Goal: Information Seeking & Learning: Learn about a topic

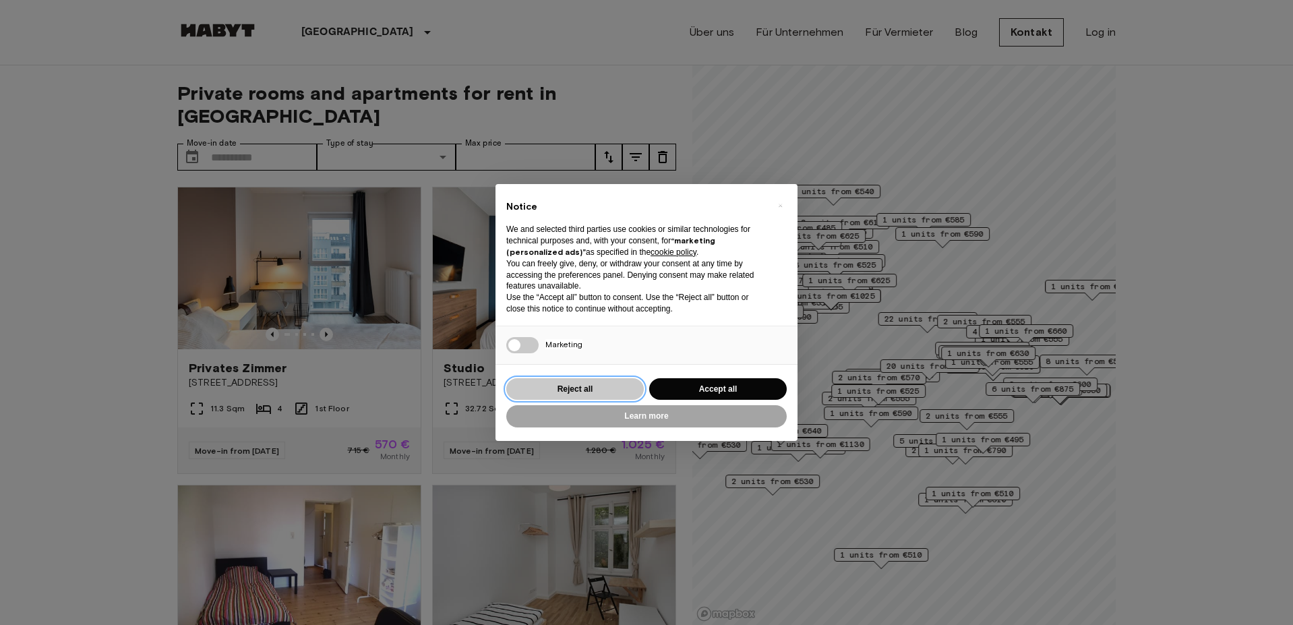
click at [611, 388] on button "Reject all" at bounding box center [574, 389] width 137 height 22
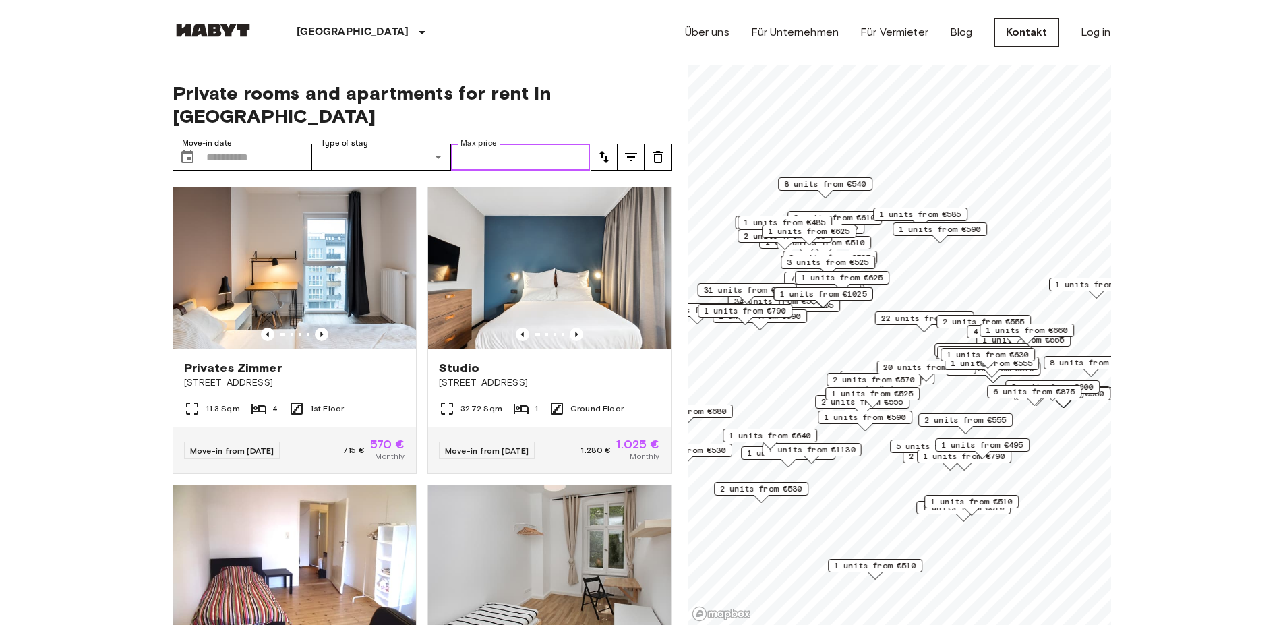
click at [488, 144] on input "Max price" at bounding box center [521, 157] width 140 height 27
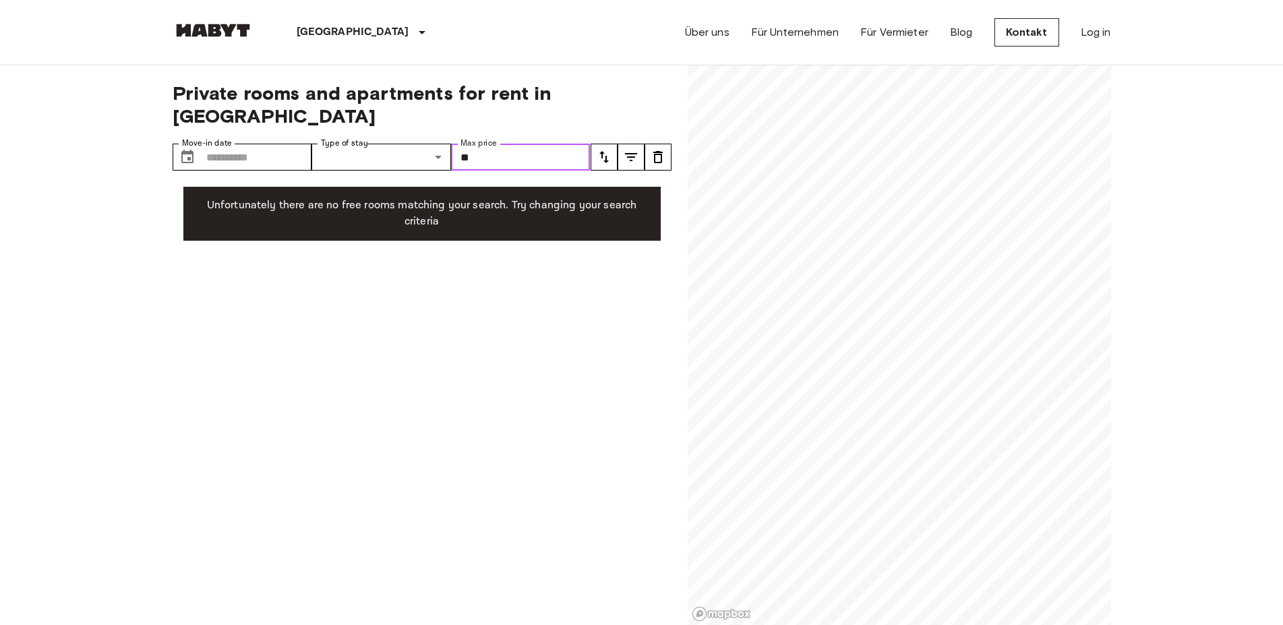
type input "*"
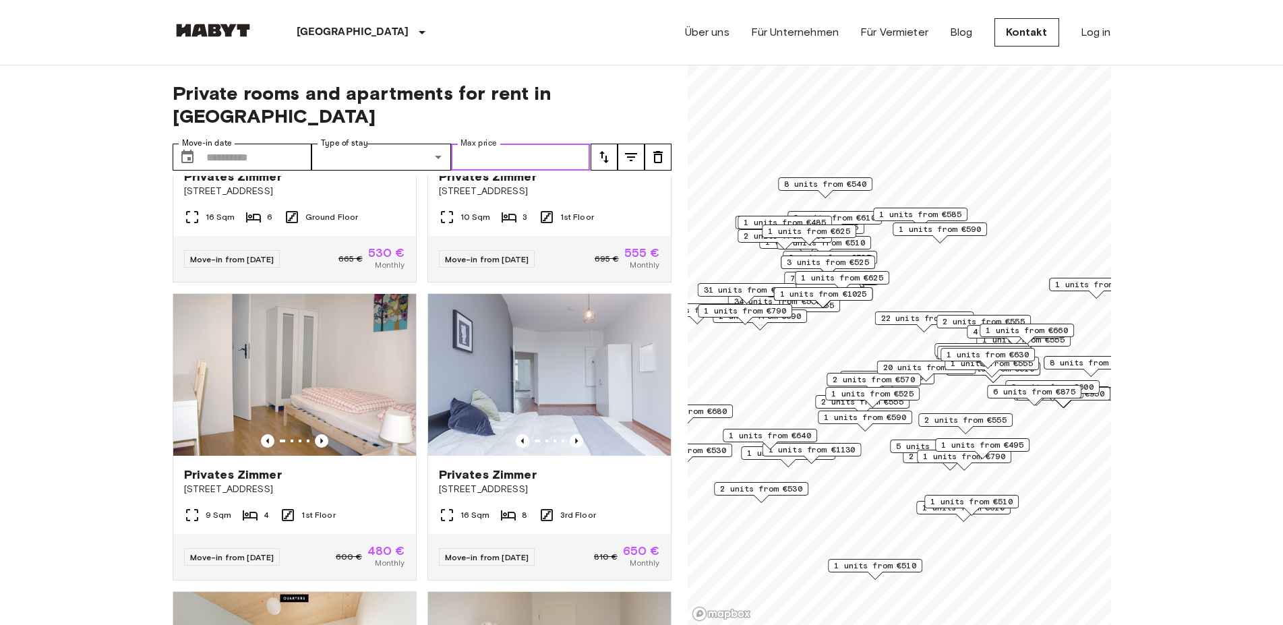
scroll to position [505, 0]
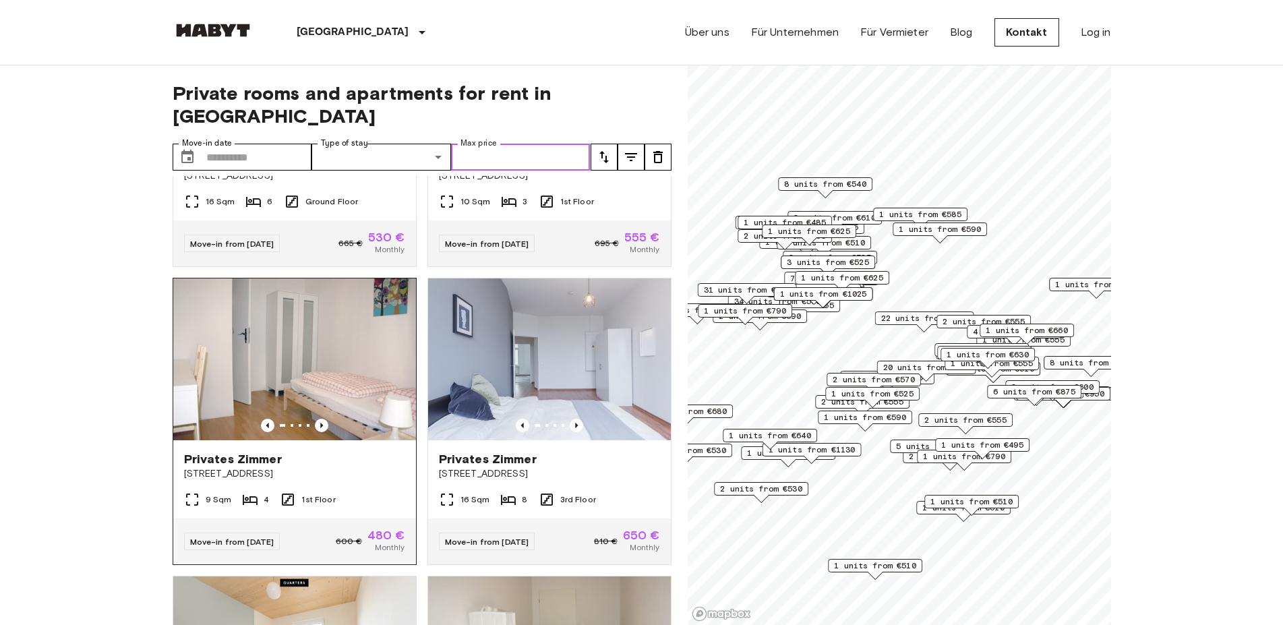
click at [274, 370] on img at bounding box center [294, 359] width 243 height 162
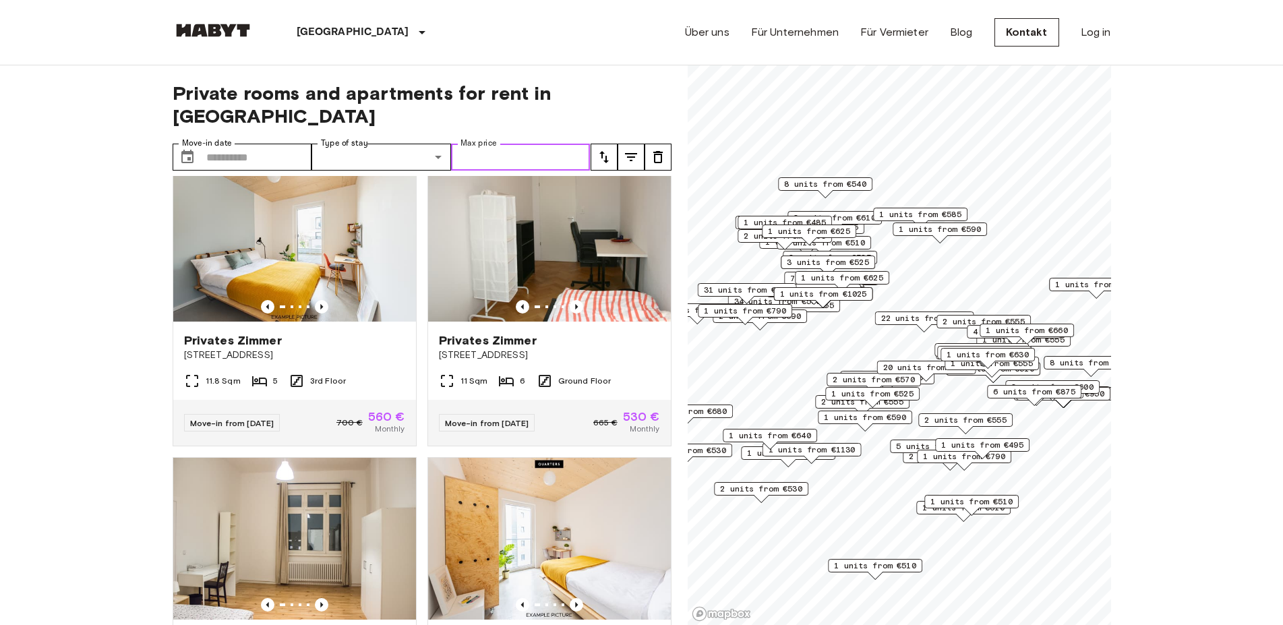
scroll to position [924, 0]
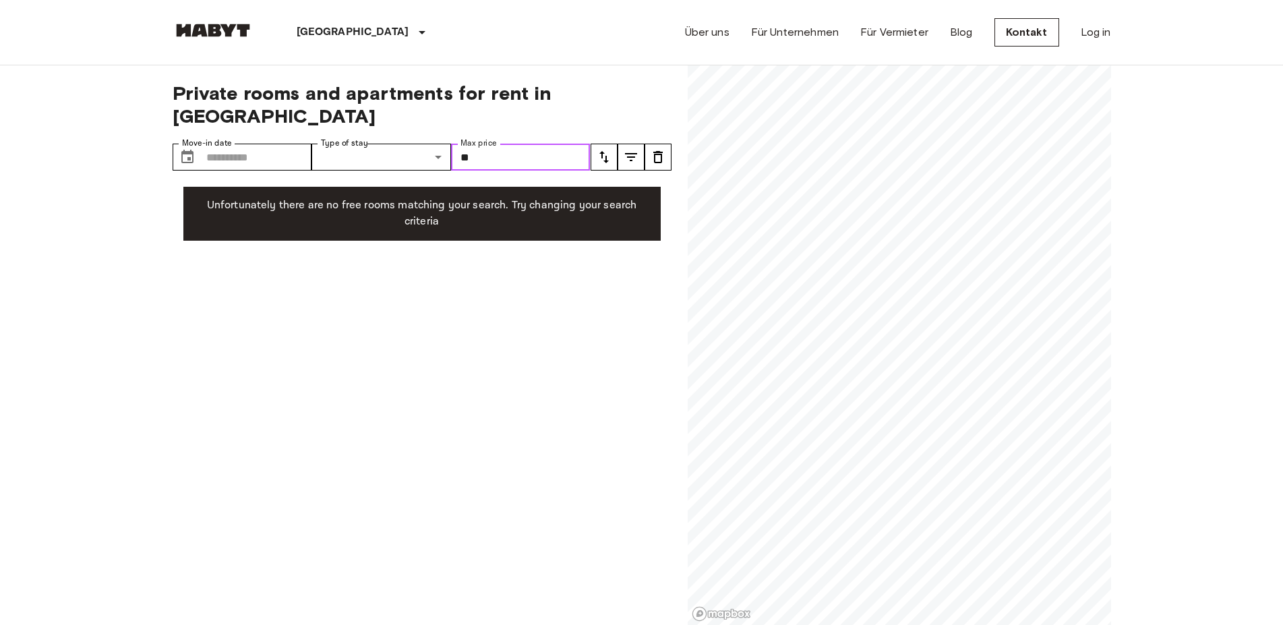
type input "***"
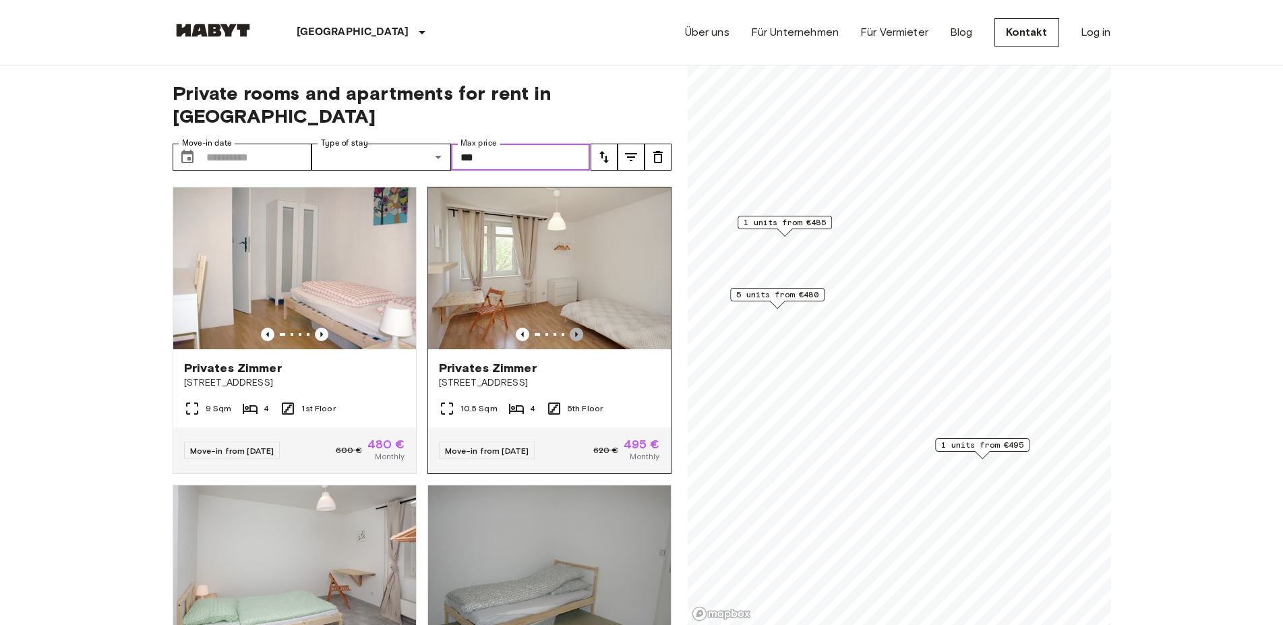
click at [570, 328] on icon "Previous image" at bounding box center [576, 334] width 13 height 13
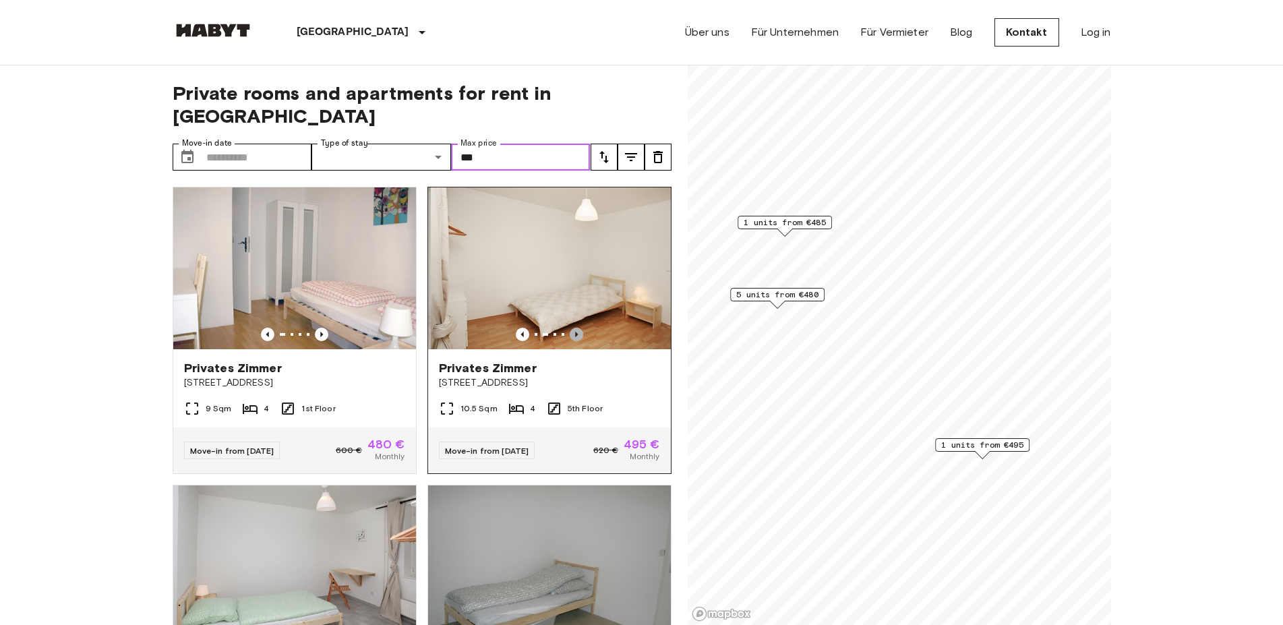
click at [570, 328] on icon "Previous image" at bounding box center [576, 334] width 13 height 13
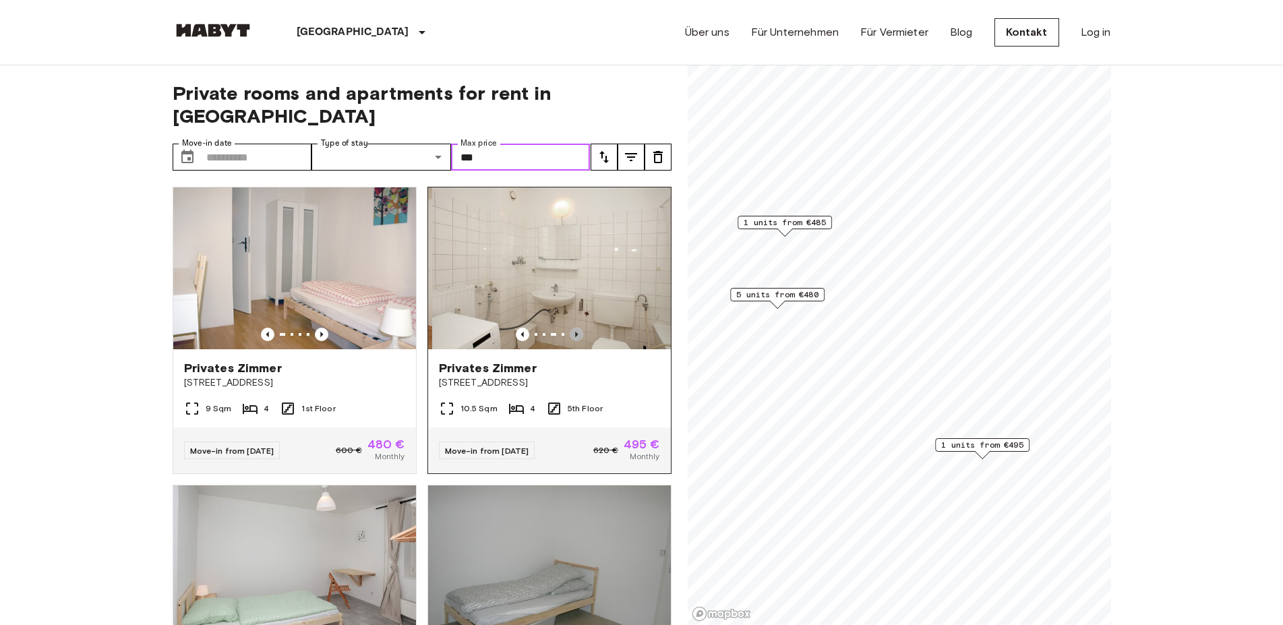
click at [570, 328] on icon "Previous image" at bounding box center [576, 334] width 13 height 13
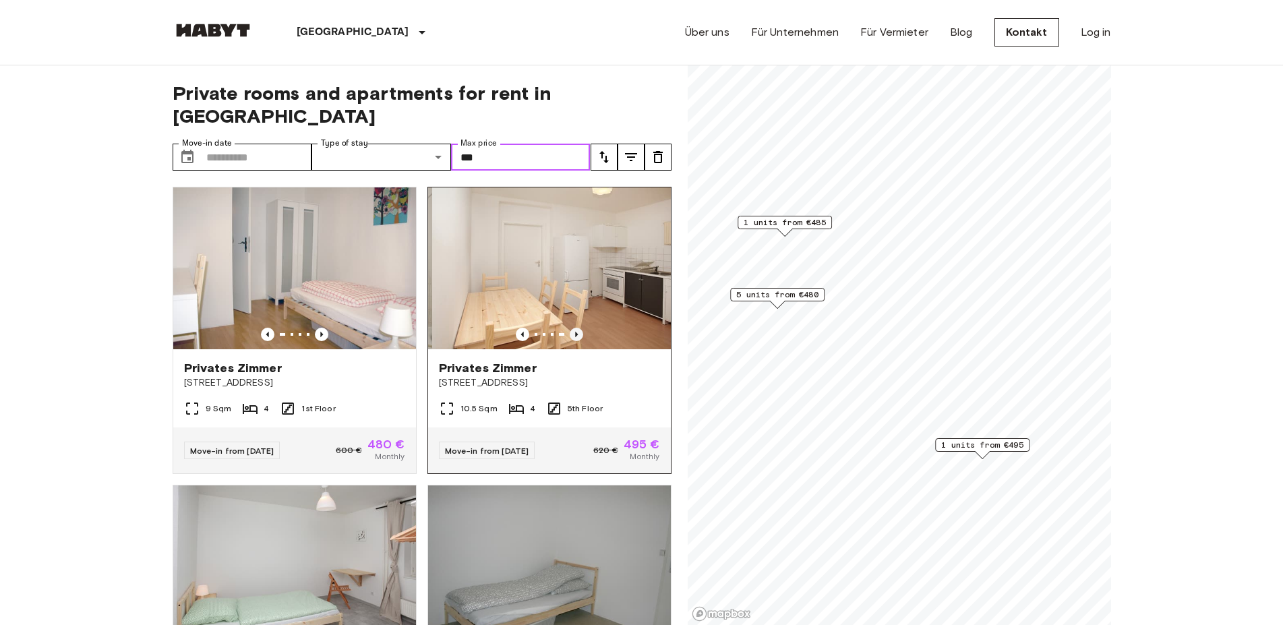
click at [570, 328] on icon "Previous image" at bounding box center [576, 334] width 13 height 13
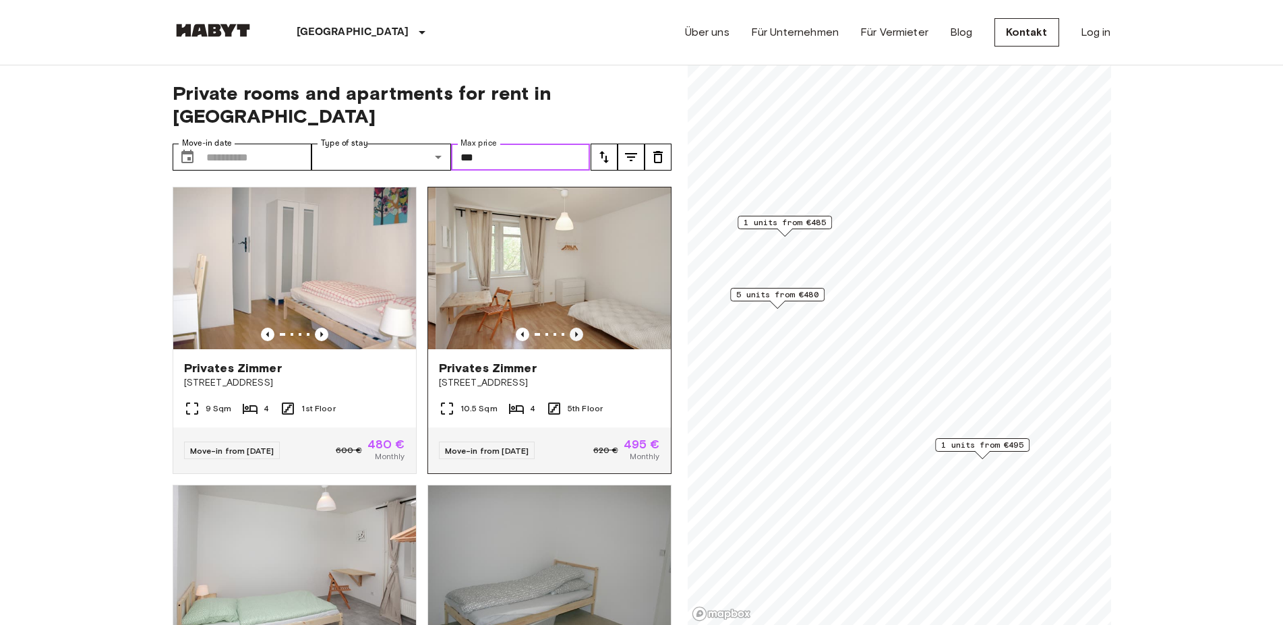
click at [570, 328] on icon "Previous image" at bounding box center [576, 334] width 13 height 13
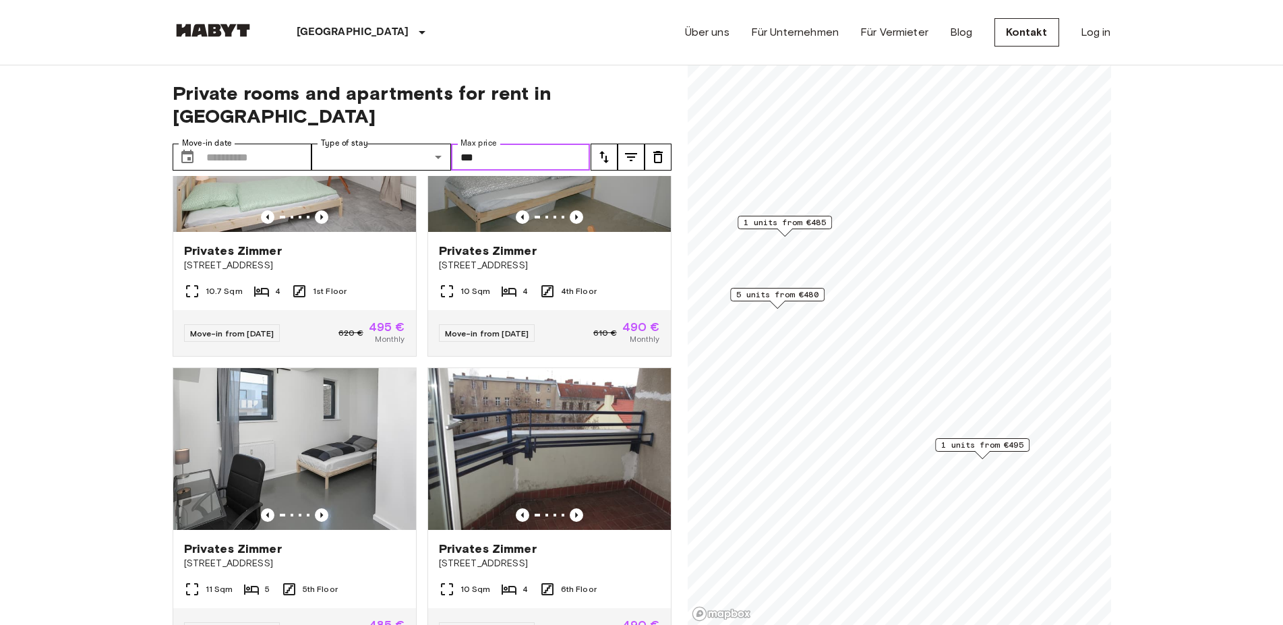
scroll to position [399, 0]
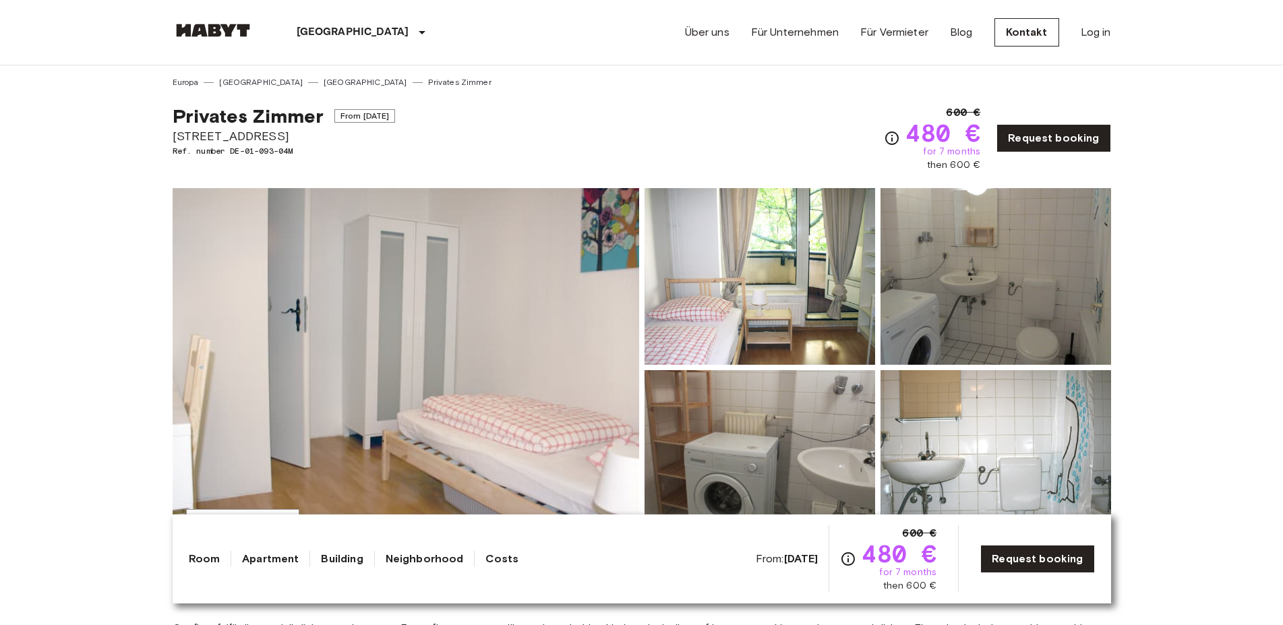
click at [763, 294] on img at bounding box center [759, 276] width 231 height 177
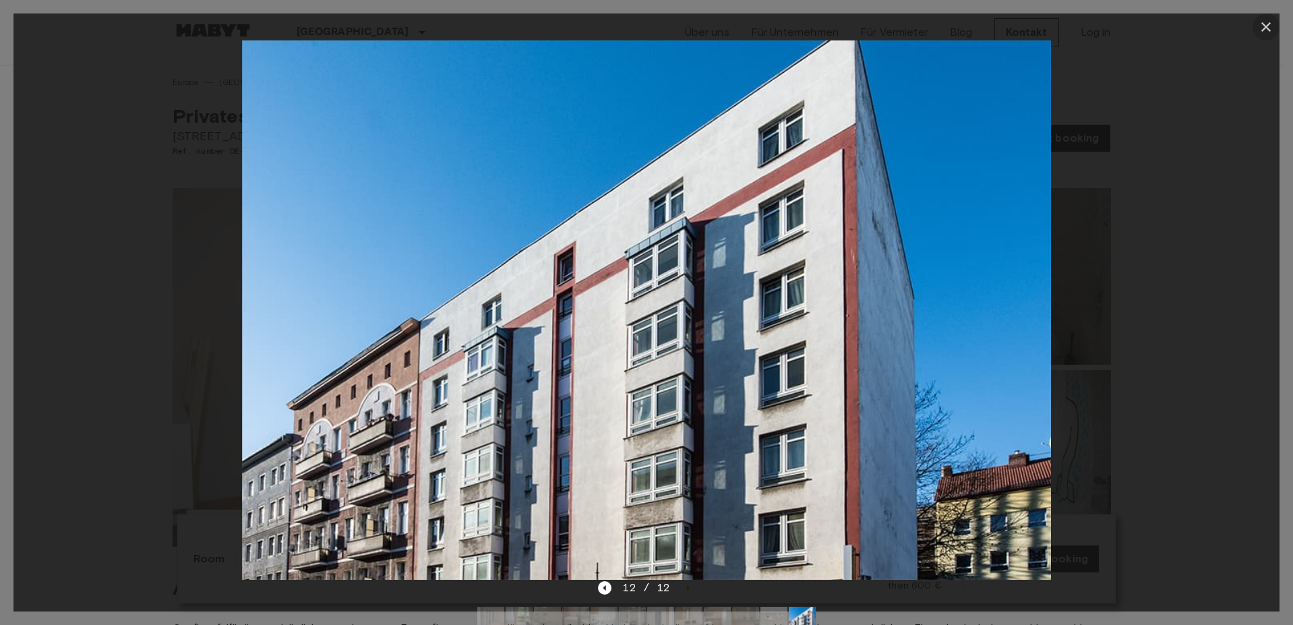
click at [1269, 24] on icon "button" at bounding box center [1265, 26] width 9 height 9
